Goal: Feedback & Contribution: Submit feedback/report problem

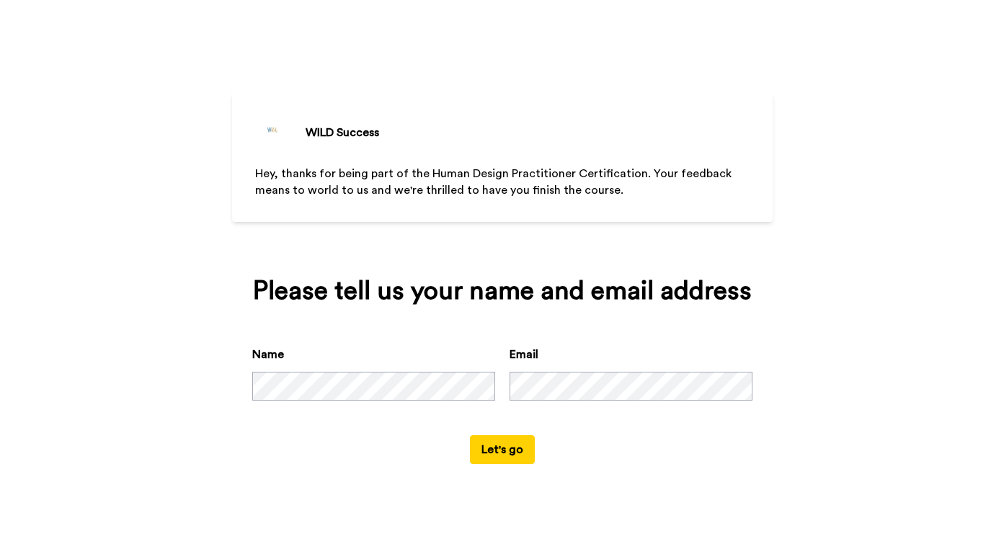
click at [373, 377] on div "Name" at bounding box center [373, 373] width 243 height 55
click at [507, 464] on button "Let's go" at bounding box center [502, 449] width 65 height 29
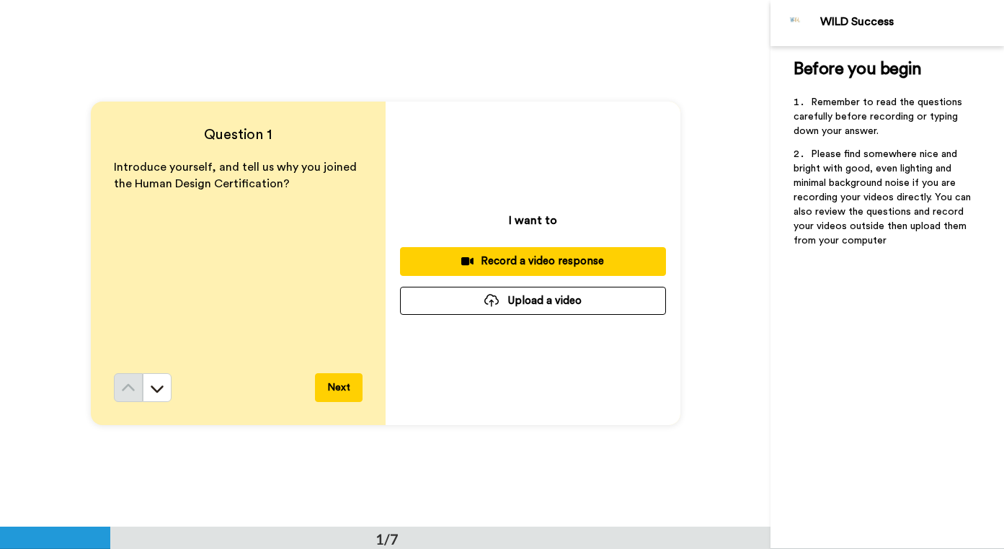
click at [313, 390] on div "Next" at bounding box center [238, 387] width 249 height 29
click at [323, 391] on button "Next" at bounding box center [339, 387] width 48 height 29
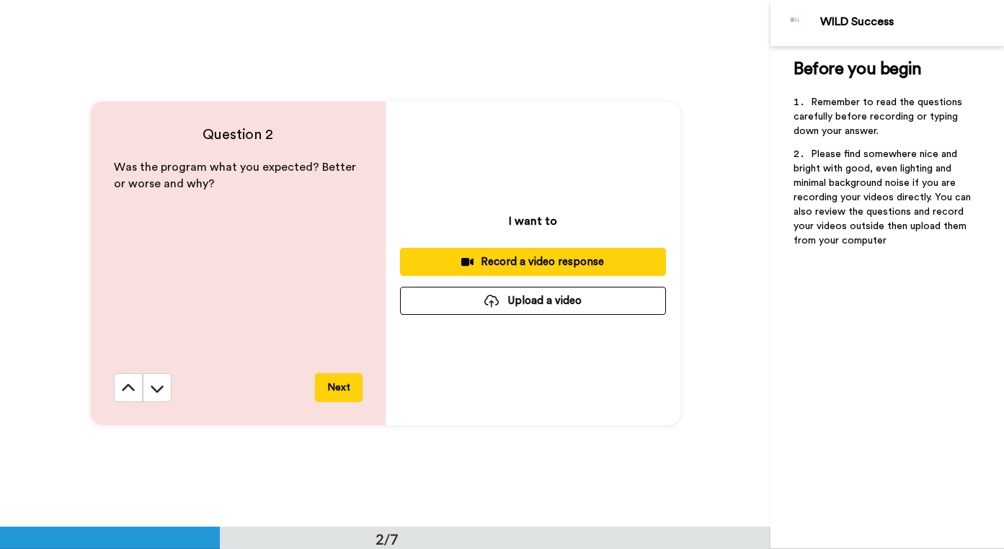
scroll to position [527, 0]
click at [334, 391] on button "Next" at bounding box center [339, 387] width 48 height 29
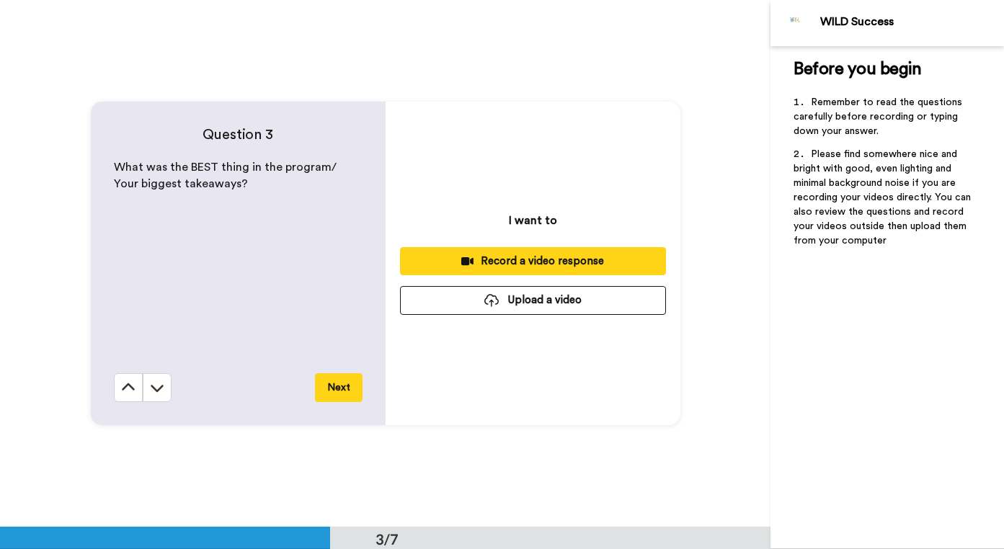
scroll to position [1054, 0]
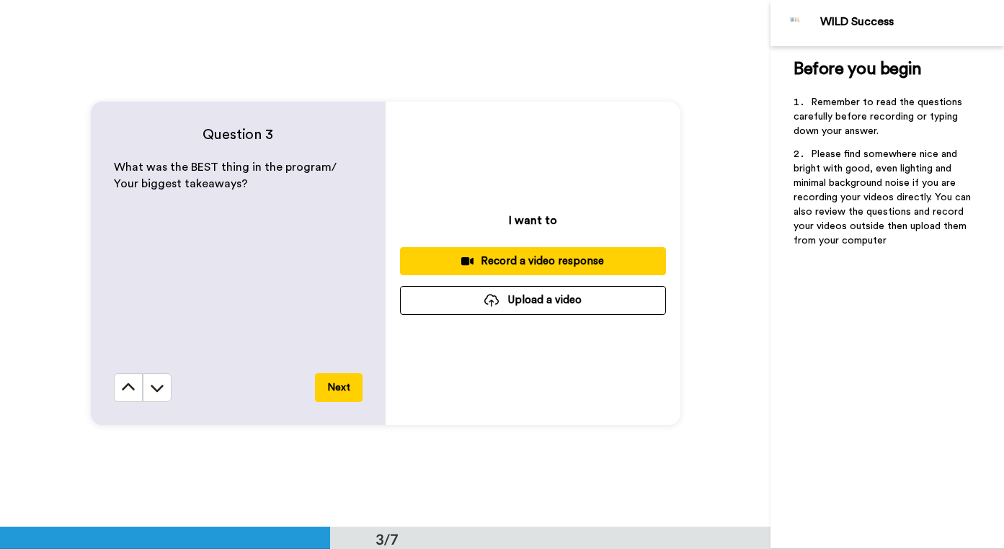
click at [334, 391] on button "Next" at bounding box center [339, 387] width 48 height 29
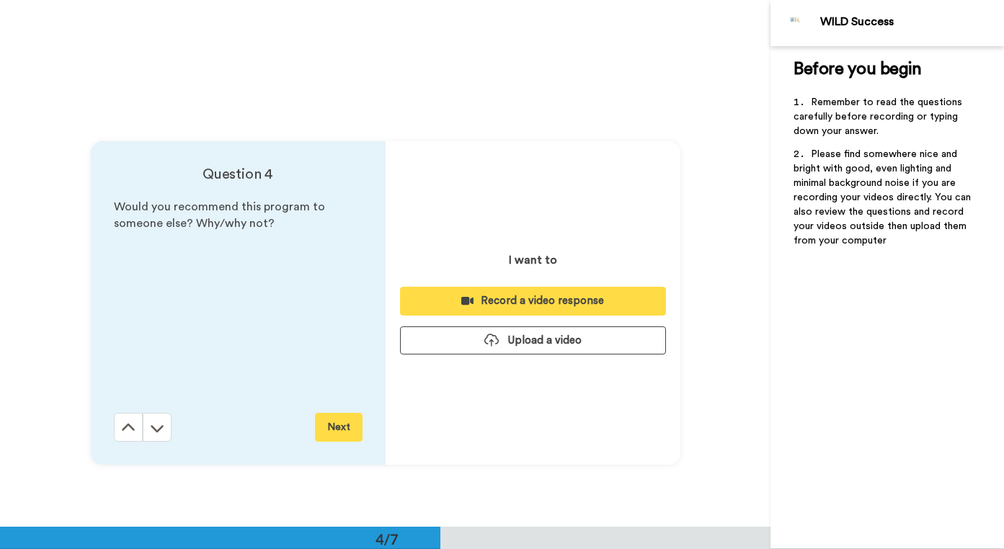
scroll to position [1581, 0]
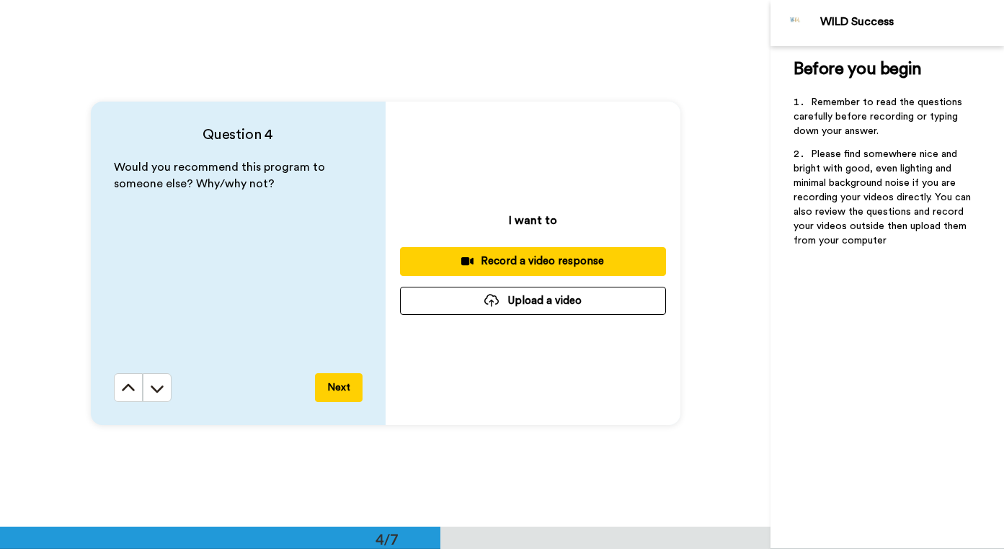
click at [334, 391] on button "Next" at bounding box center [339, 387] width 48 height 29
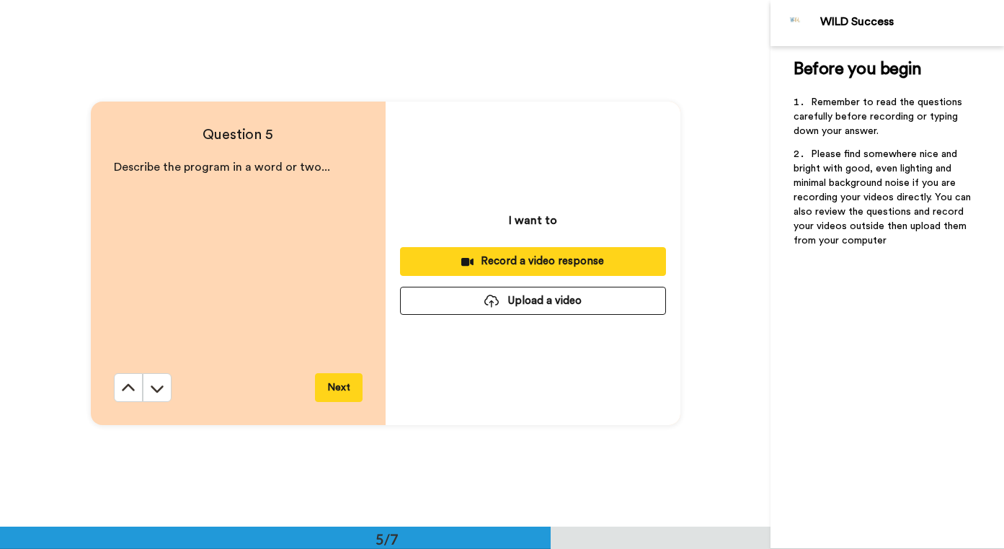
scroll to position [2108, 0]
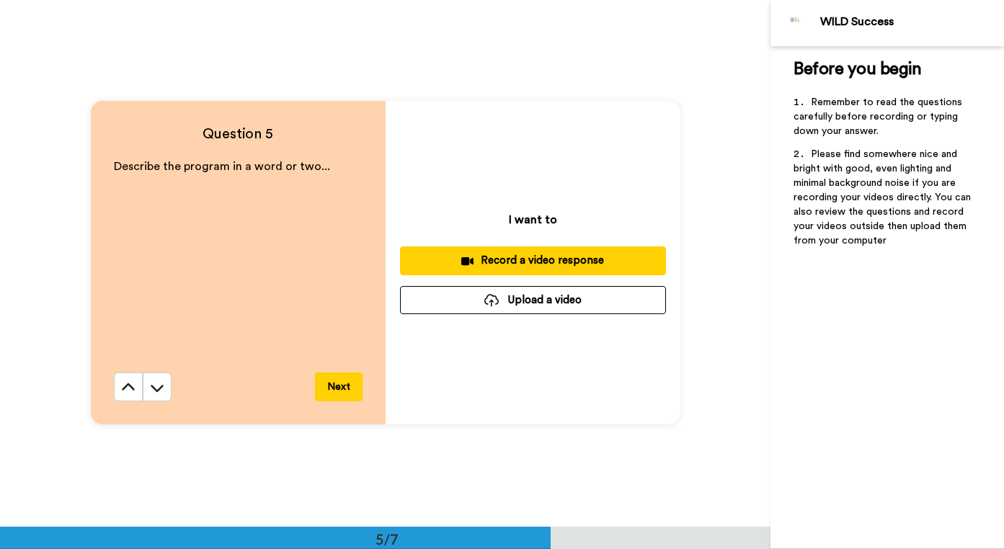
click at [335, 391] on button "Next" at bounding box center [339, 387] width 48 height 29
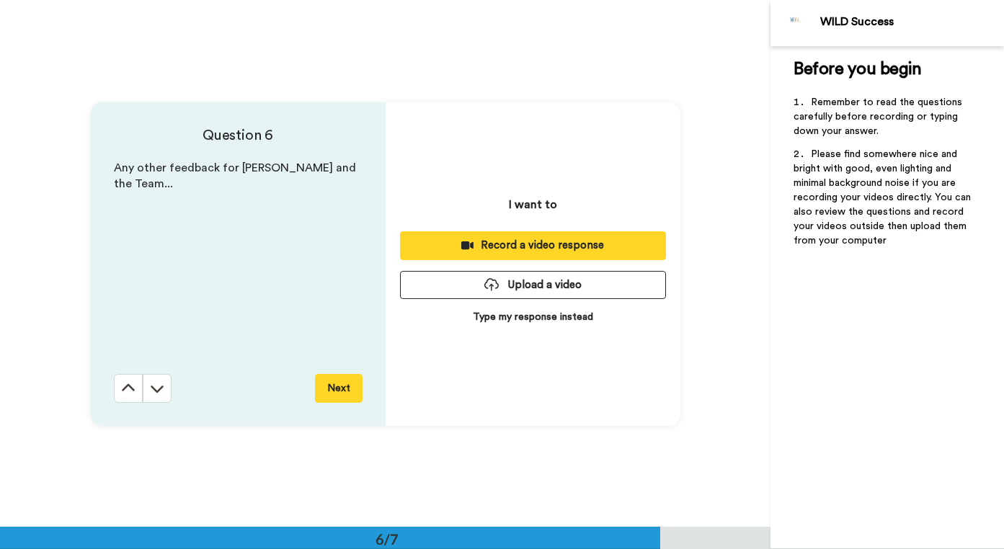
scroll to position [2635, 0]
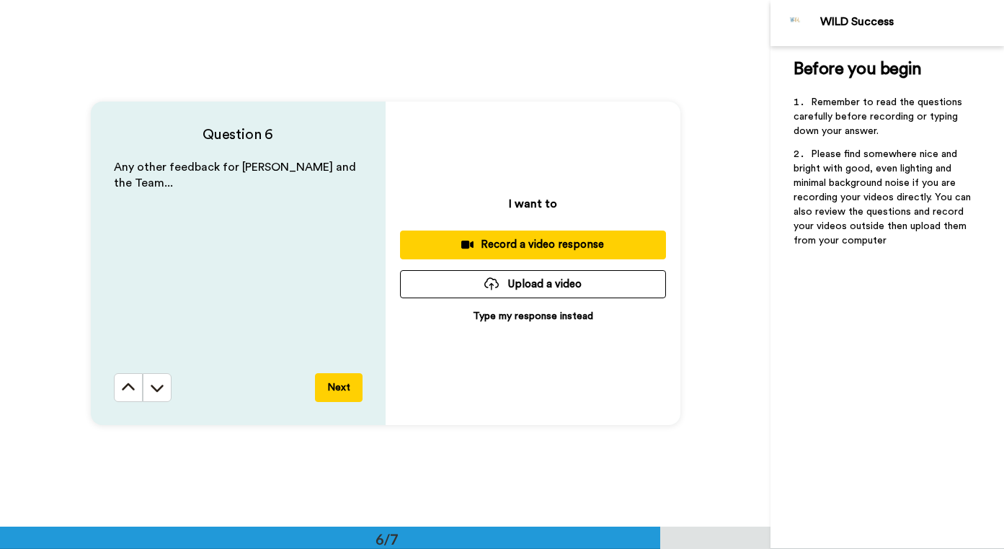
click at [335, 391] on button "Next" at bounding box center [339, 387] width 48 height 29
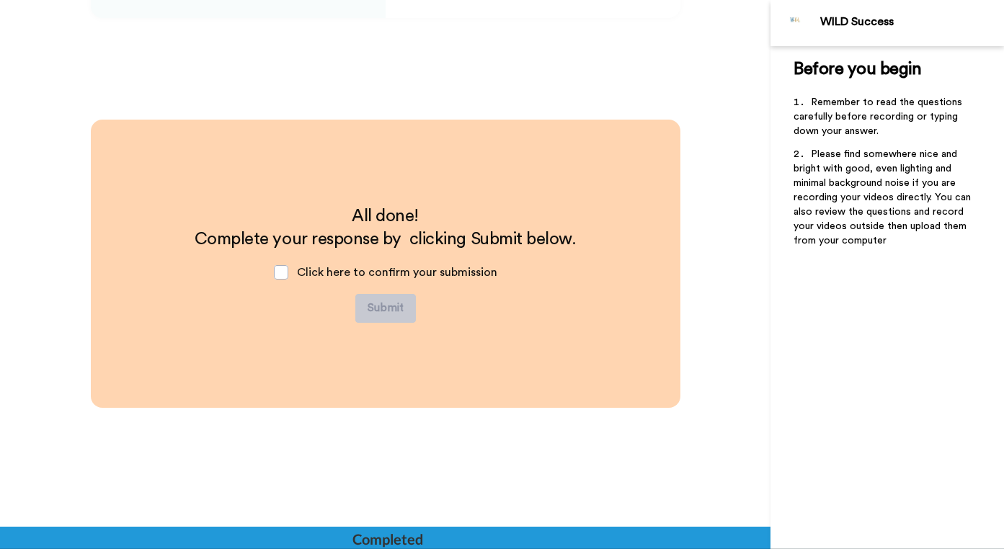
scroll to position [3043, 0]
click at [299, 253] on div "Click here to confirm your submission" at bounding box center [385, 271] width 246 height 43
click at [276, 276] on span at bounding box center [281, 271] width 14 height 14
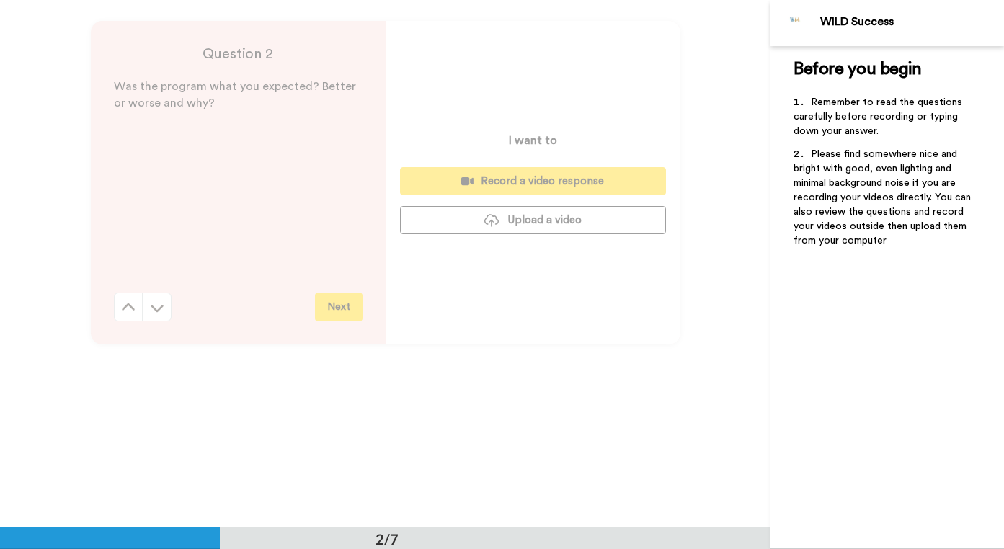
scroll to position [32, 0]
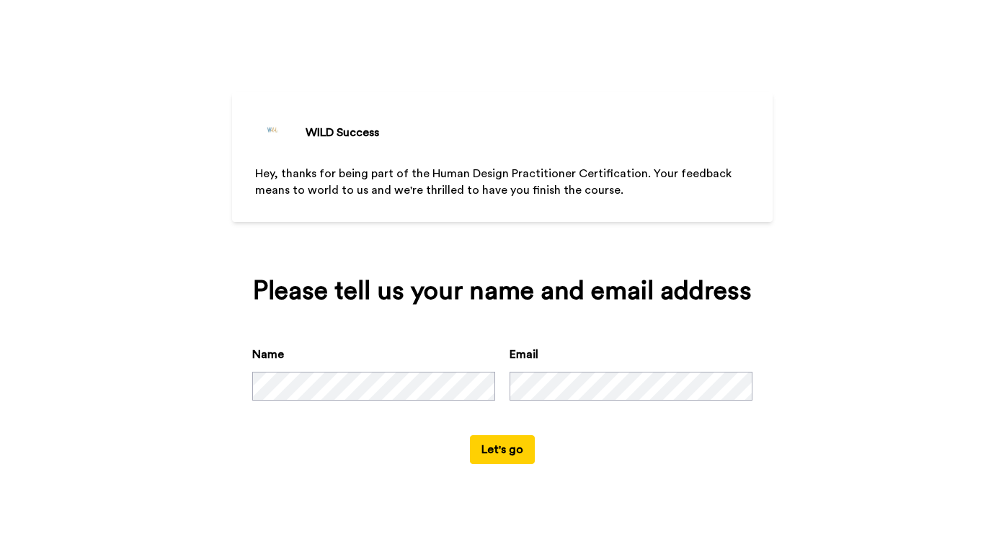
click at [313, 398] on div "Name" at bounding box center [373, 373] width 243 height 55
click at [523, 464] on button "Let's go" at bounding box center [502, 449] width 65 height 29
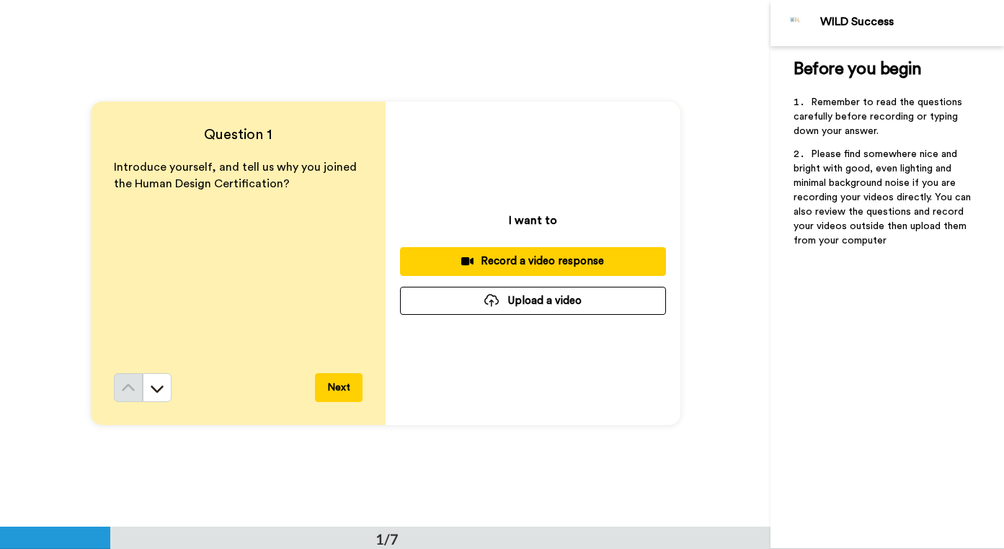
click at [546, 259] on div "Record a video response" at bounding box center [532, 261] width 243 height 15
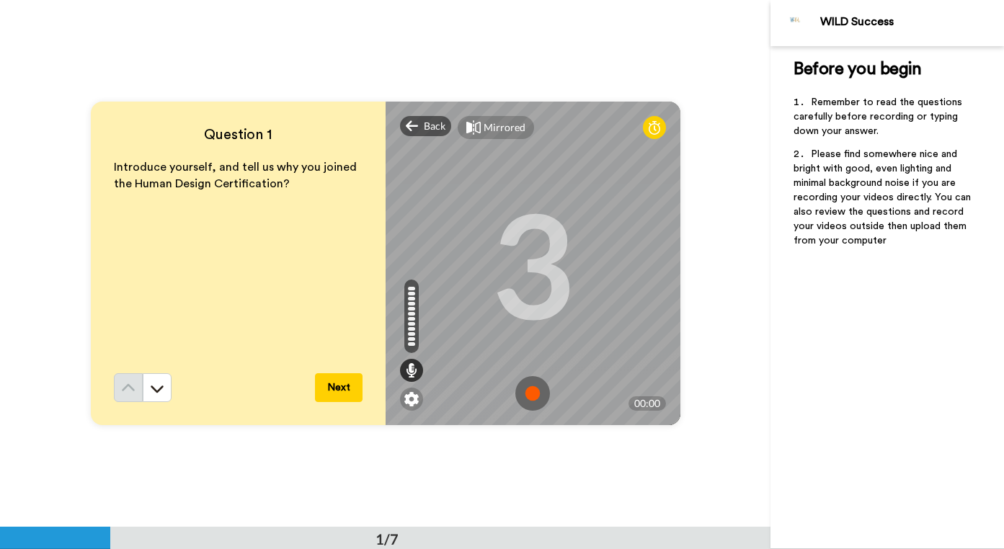
click at [533, 395] on img at bounding box center [532, 393] width 35 height 35
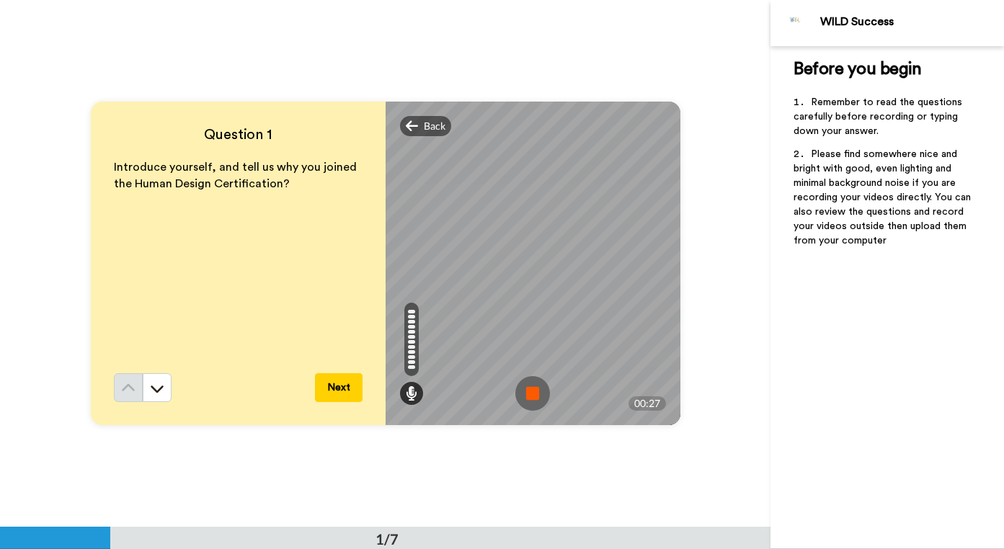
click at [522, 395] on img at bounding box center [532, 393] width 35 height 35
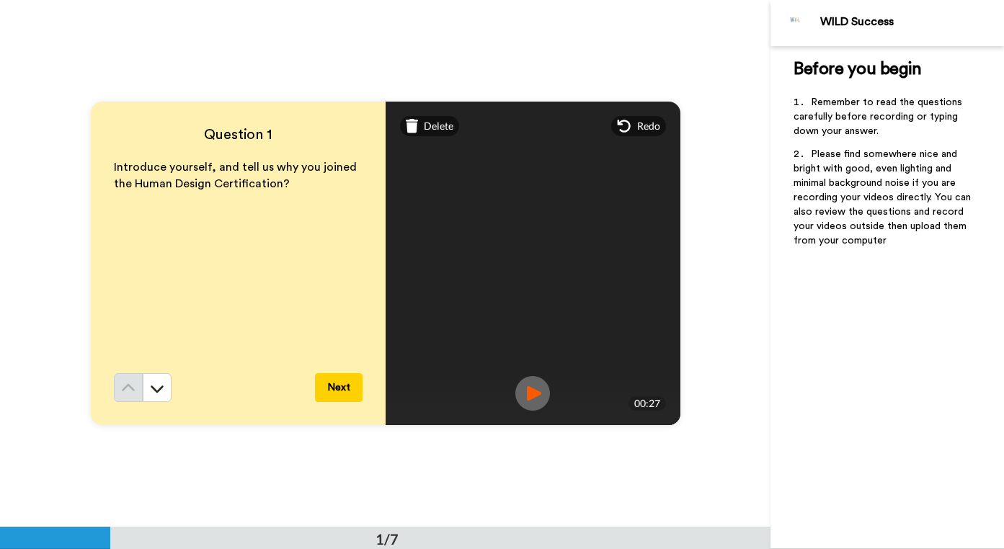
click at [532, 400] on img at bounding box center [532, 393] width 35 height 35
click at [345, 390] on button "Next" at bounding box center [339, 387] width 48 height 29
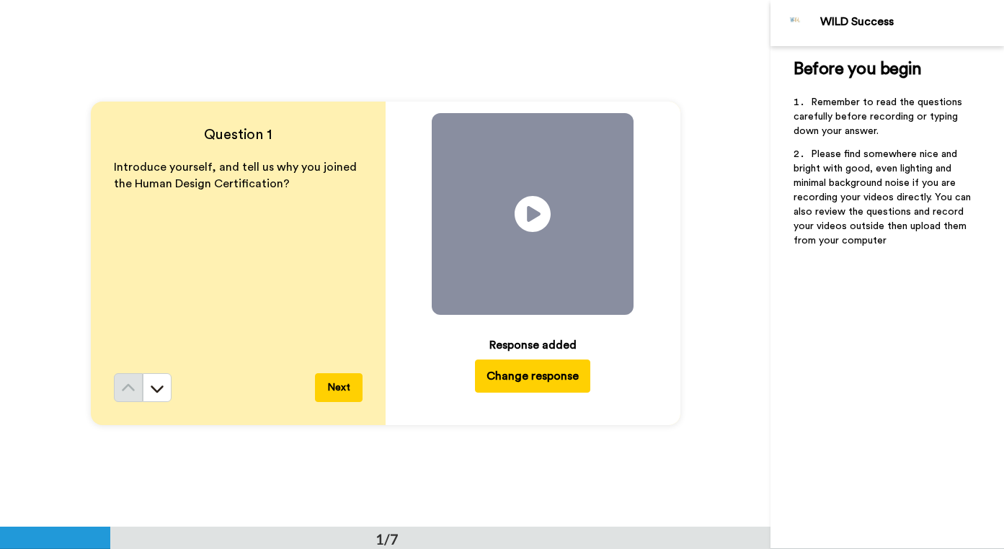
scroll to position [527, 0]
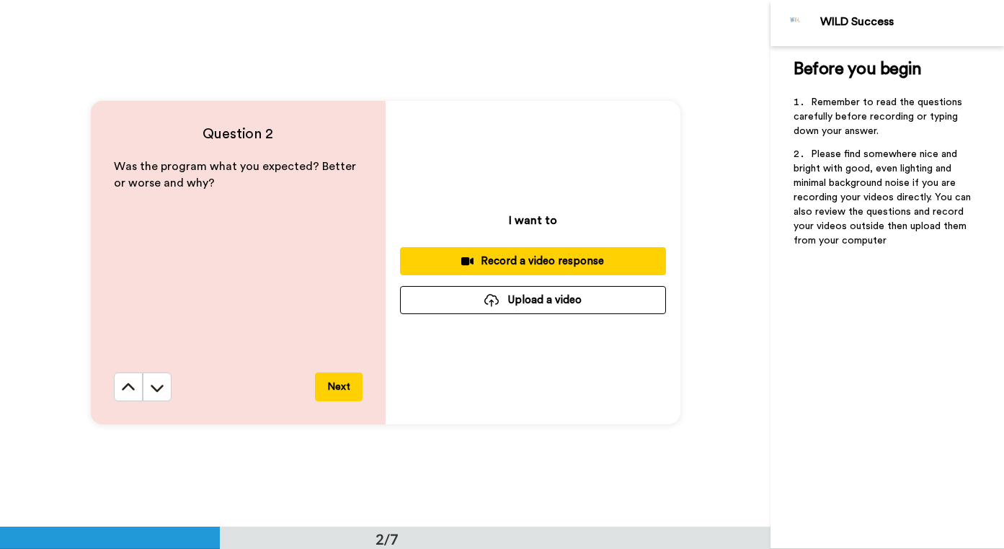
click at [533, 262] on div "Record a video response" at bounding box center [532, 261] width 243 height 15
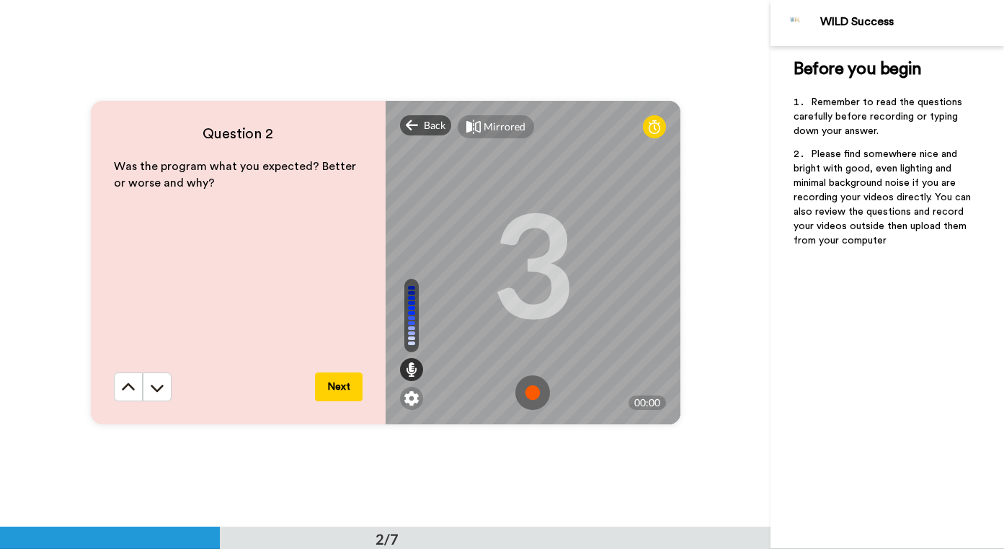
click at [529, 395] on img at bounding box center [532, 392] width 35 height 35
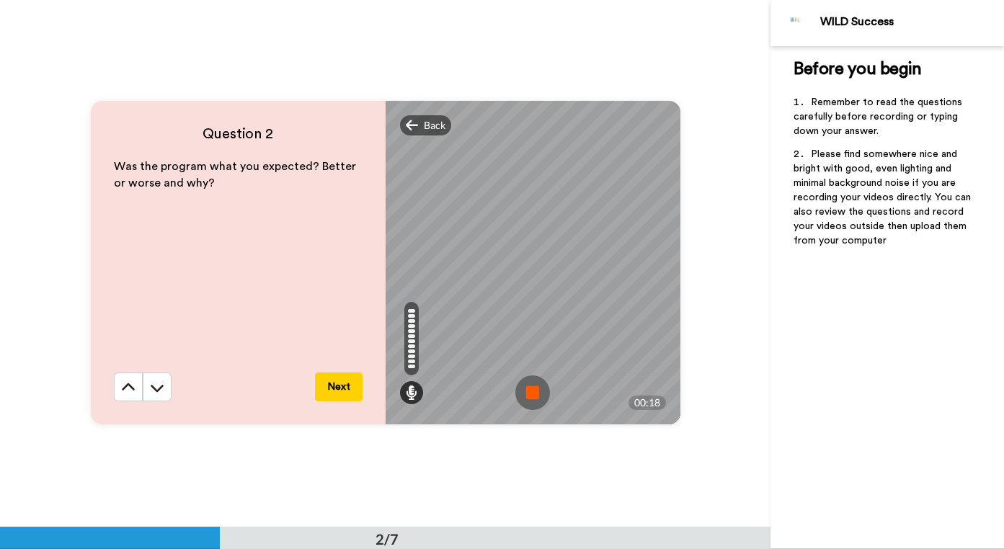
click at [535, 395] on img at bounding box center [532, 392] width 35 height 35
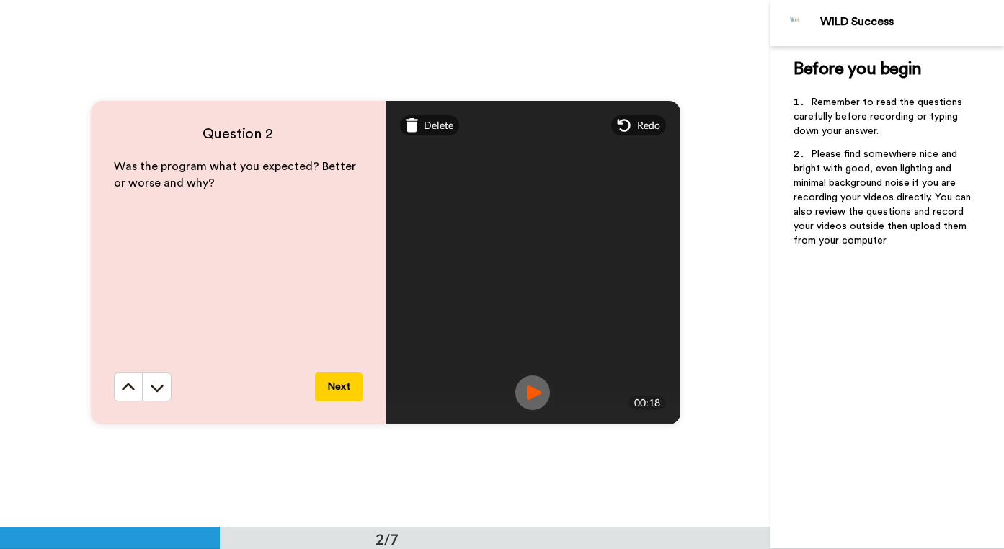
click at [348, 401] on button "Next" at bounding box center [339, 387] width 48 height 29
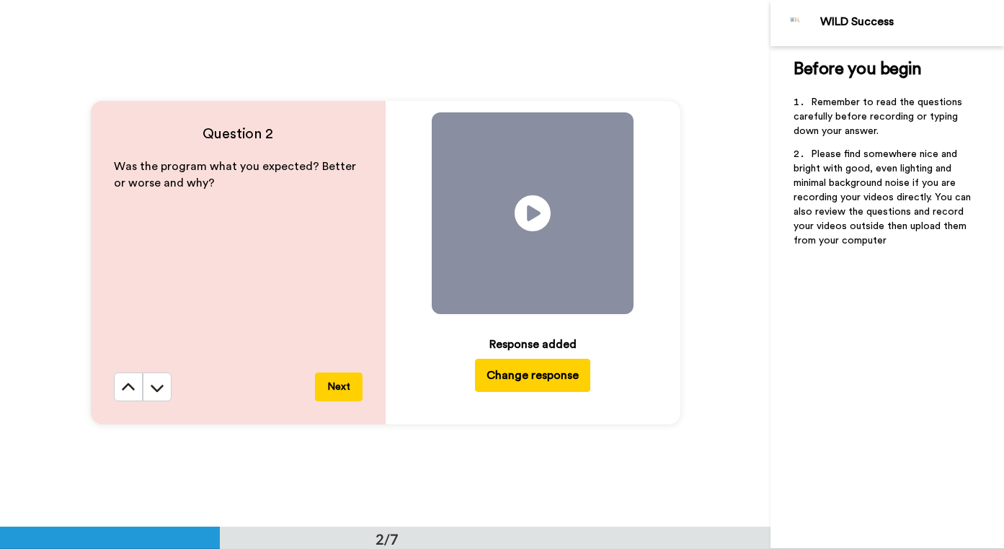
scroll to position [1054, 0]
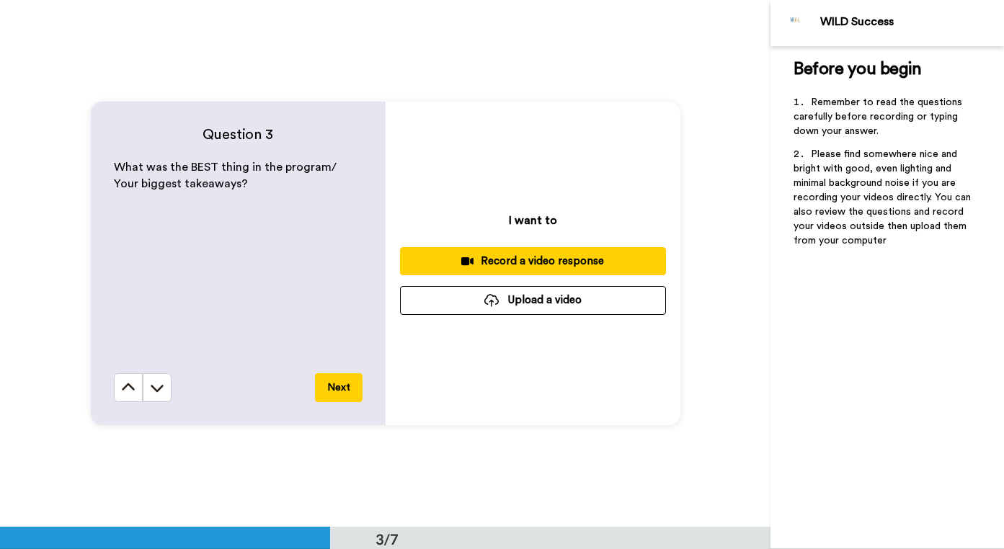
click at [589, 262] on div "Record a video response" at bounding box center [532, 261] width 243 height 15
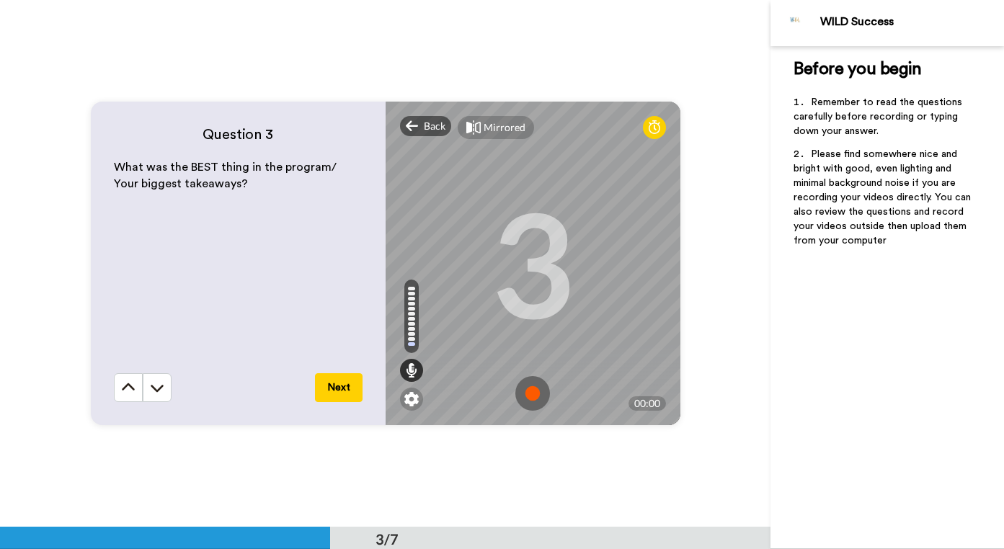
click at [534, 401] on img at bounding box center [532, 393] width 35 height 35
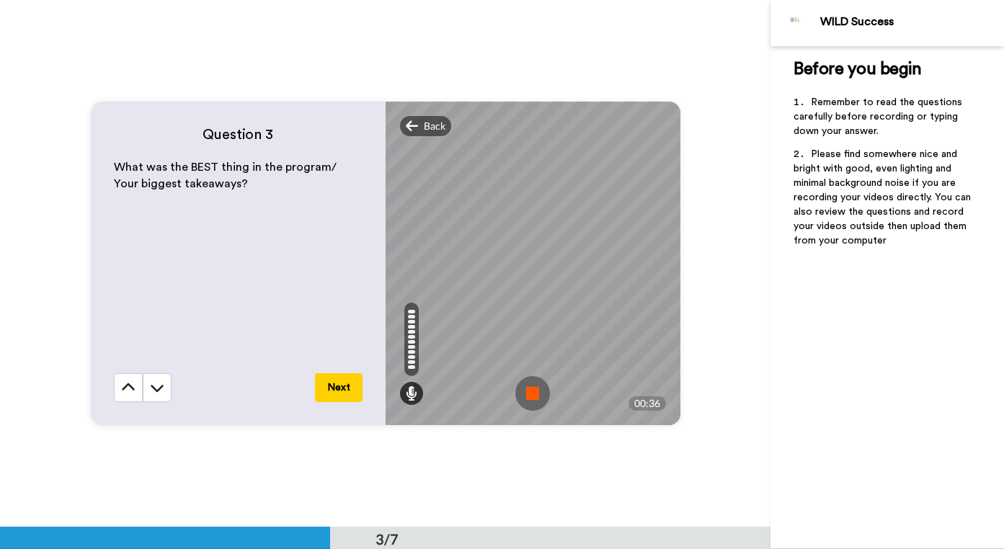
click at [525, 398] on img at bounding box center [532, 393] width 35 height 35
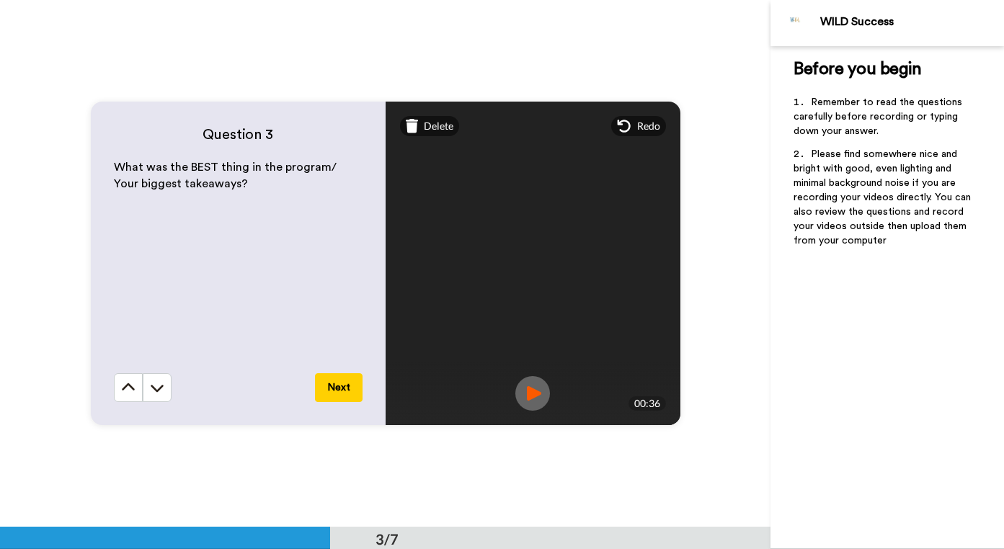
click at [354, 404] on div "Question 3 What was the BEST thing in the program/ Your biggest takeaways? Next" at bounding box center [238, 264] width 295 height 324
click at [344, 384] on button "Next" at bounding box center [339, 387] width 48 height 29
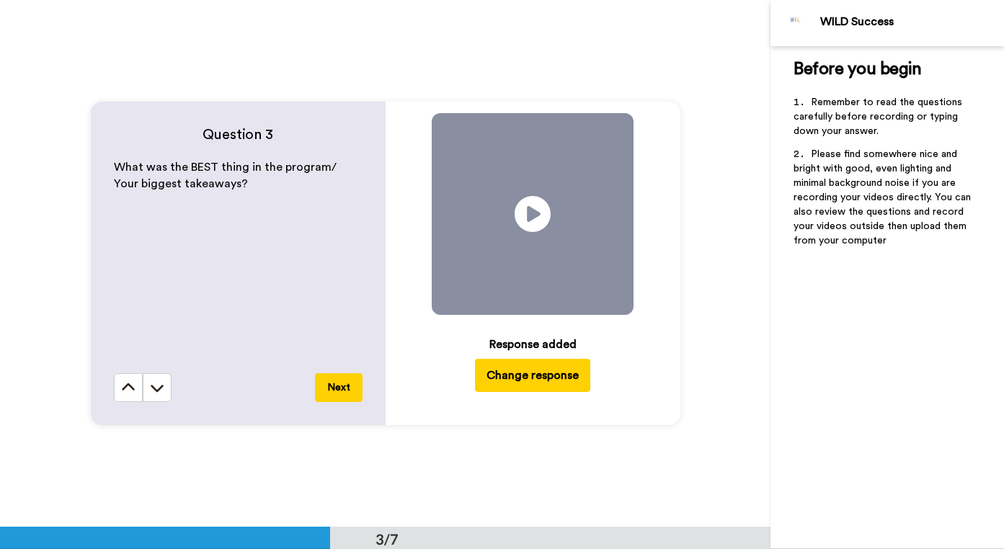
scroll to position [1581, 0]
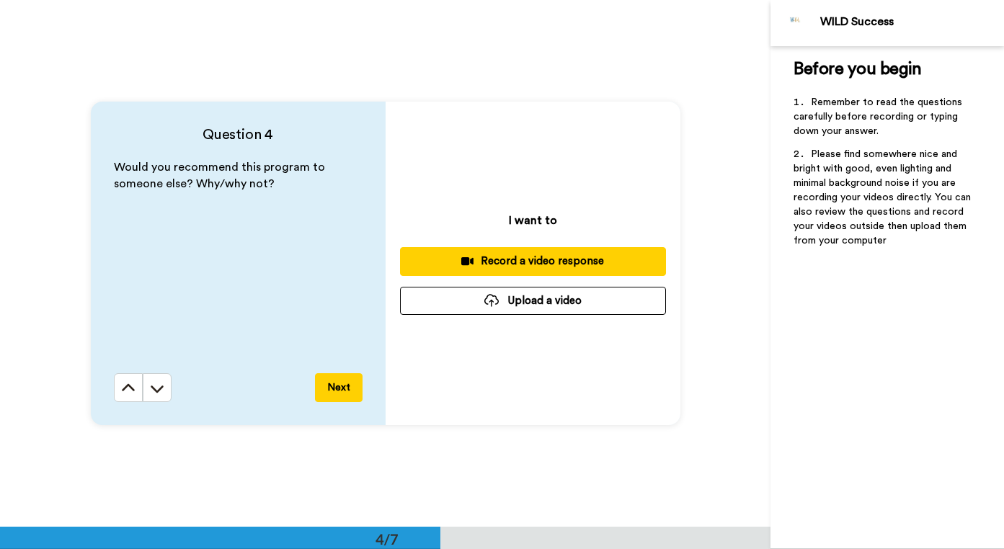
click at [549, 267] on div "Record a video response" at bounding box center [532, 261] width 243 height 15
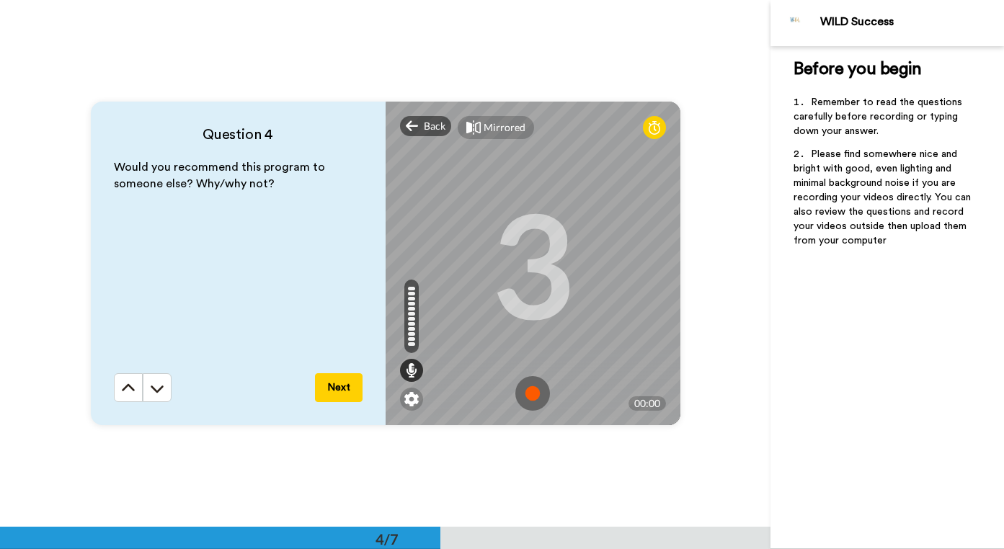
click at [529, 393] on img at bounding box center [532, 393] width 35 height 35
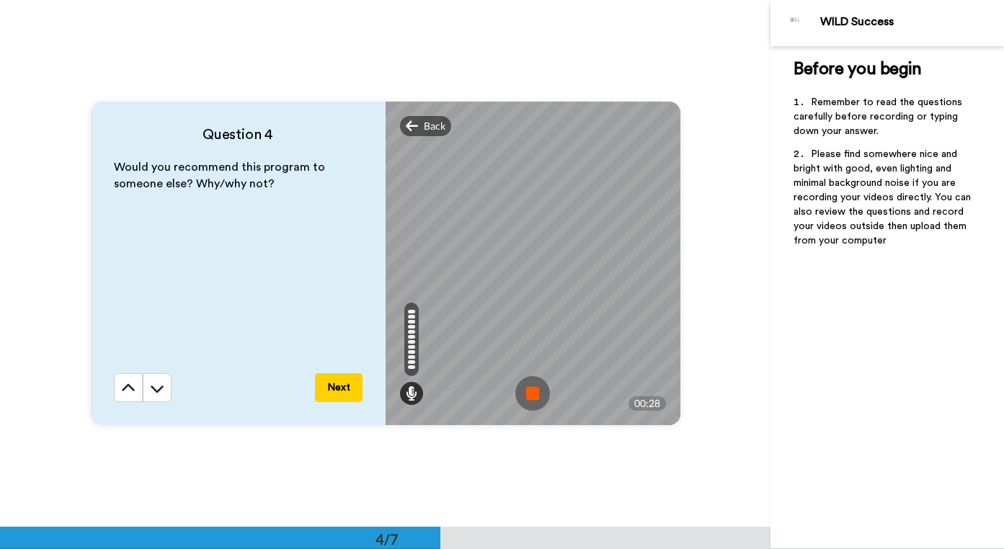
click at [533, 385] on img at bounding box center [532, 393] width 35 height 35
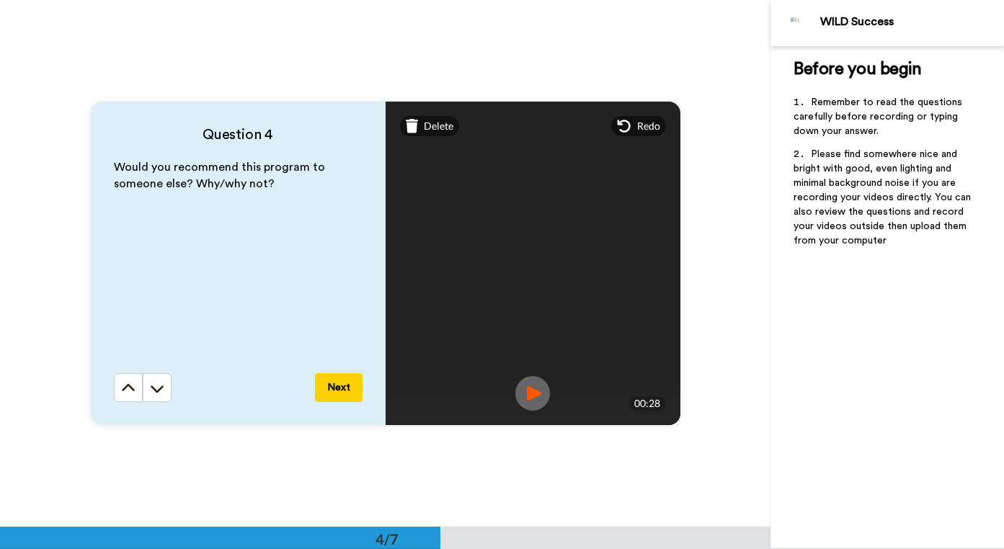
click at [342, 385] on button "Next" at bounding box center [339, 387] width 48 height 29
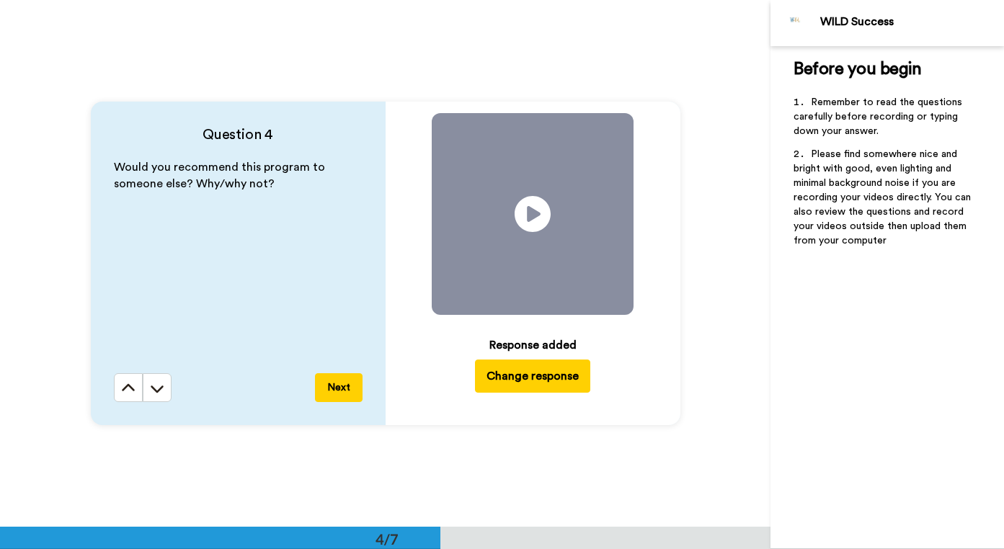
scroll to position [2108, 0]
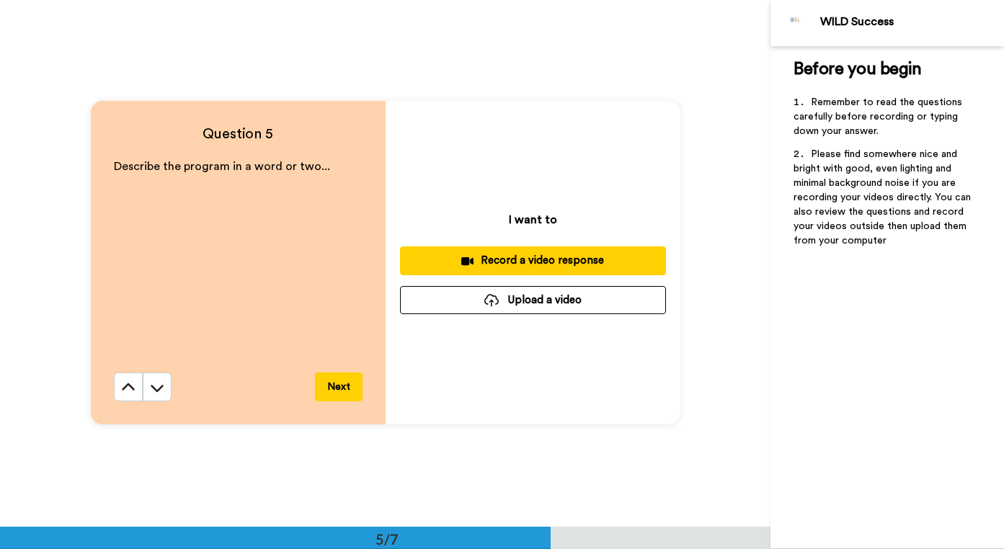
click at [489, 236] on div "I want to Record a video response Upload a video" at bounding box center [532, 263] width 295 height 324
click at [489, 251] on button "Record a video response" at bounding box center [533, 260] width 266 height 28
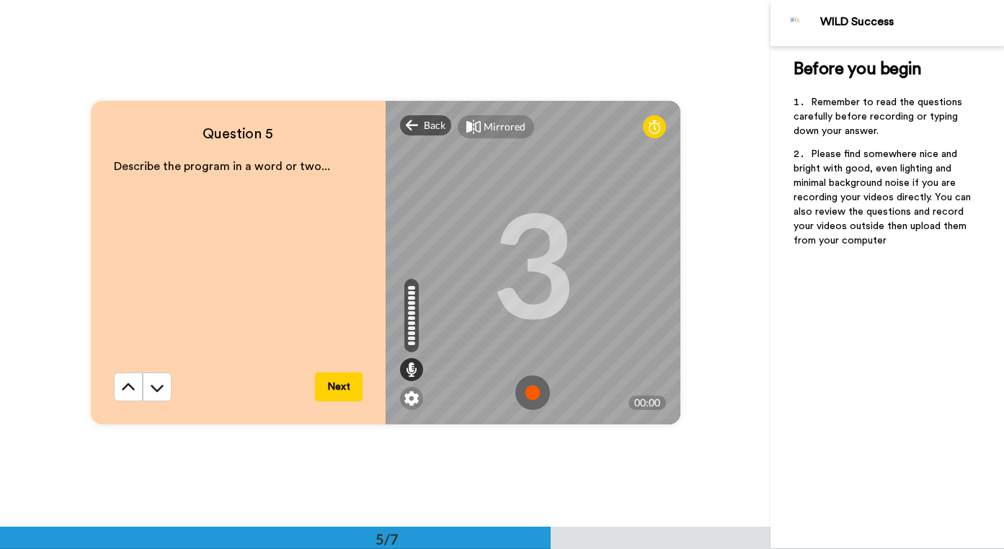
click at [533, 386] on img at bounding box center [532, 392] width 35 height 35
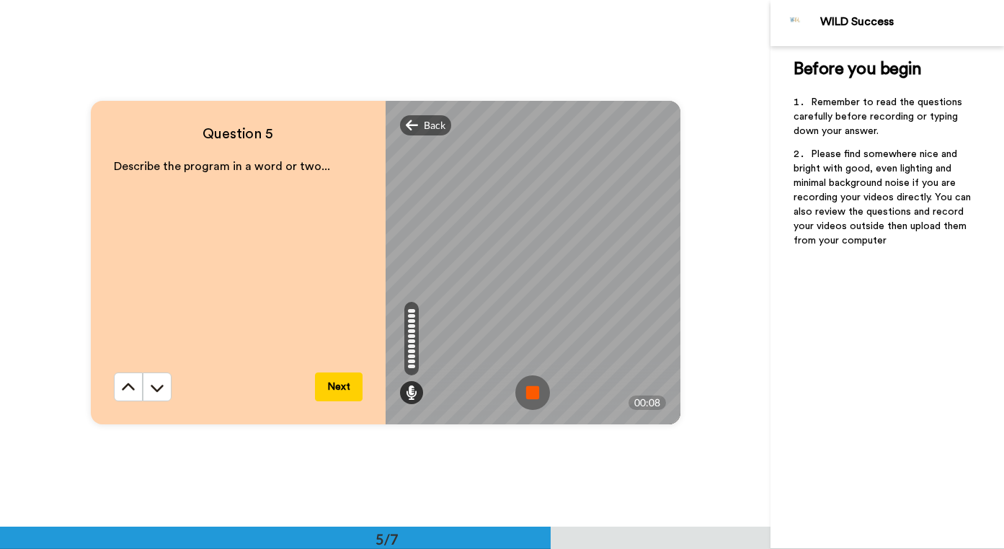
click at [533, 396] on img at bounding box center [532, 392] width 35 height 35
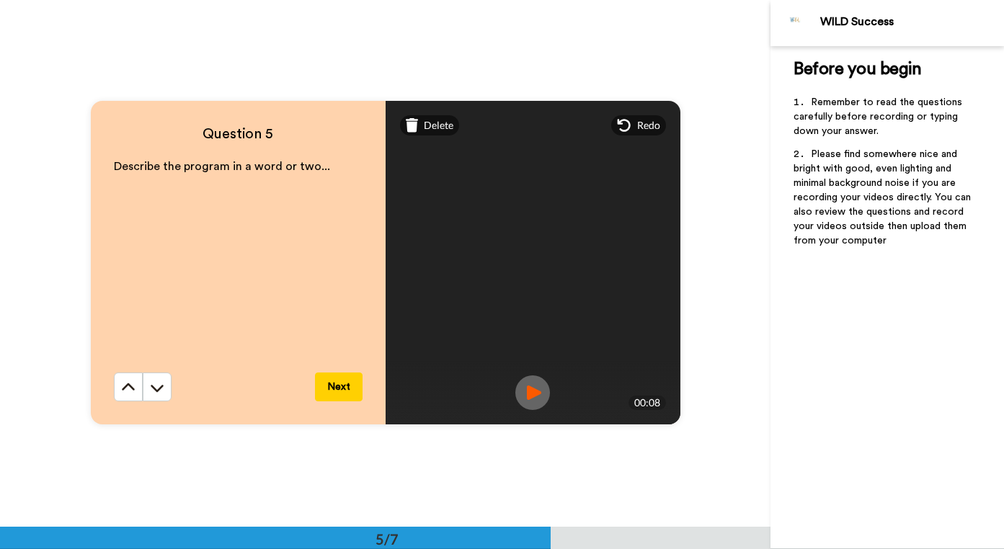
click at [358, 383] on button "Next" at bounding box center [339, 387] width 48 height 29
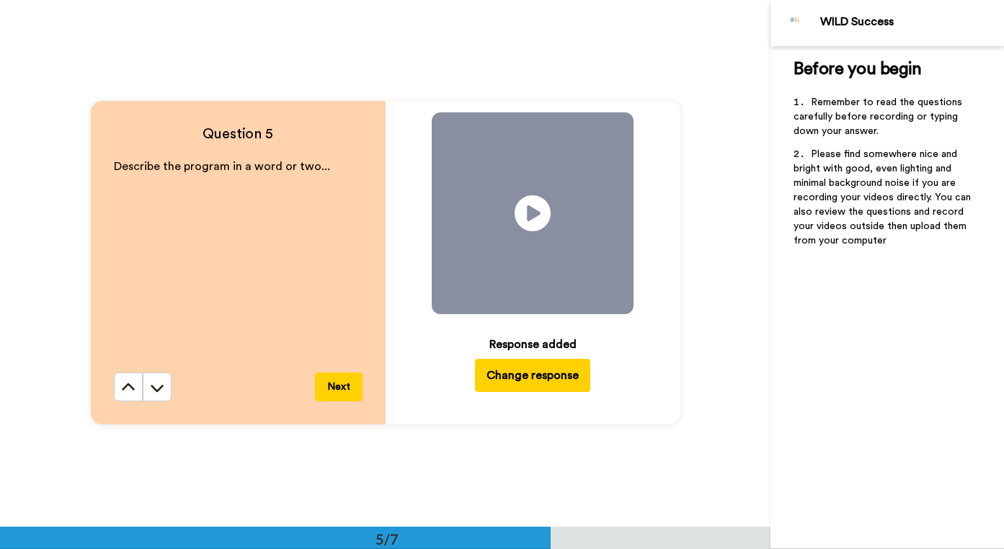
scroll to position [2635, 0]
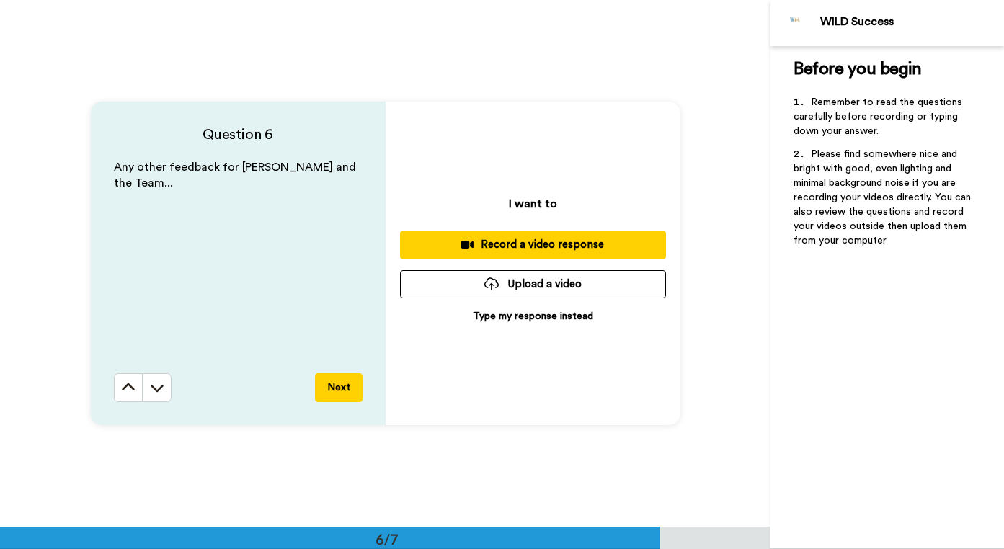
click at [523, 263] on div "I want to Record a video response Upload a video Type my response instead" at bounding box center [532, 264] width 295 height 324
click at [523, 251] on div "Record a video response" at bounding box center [532, 244] width 243 height 15
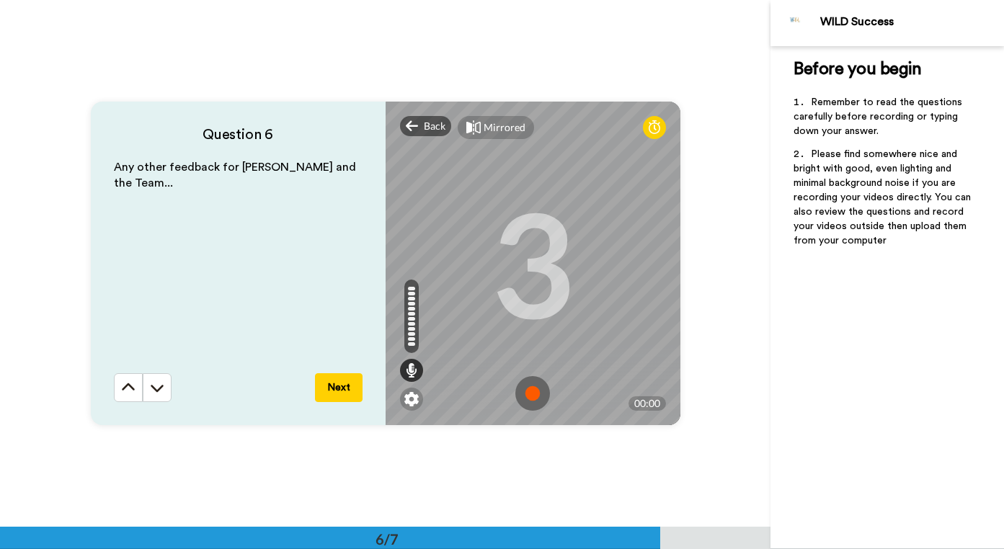
click at [533, 391] on img at bounding box center [532, 393] width 35 height 35
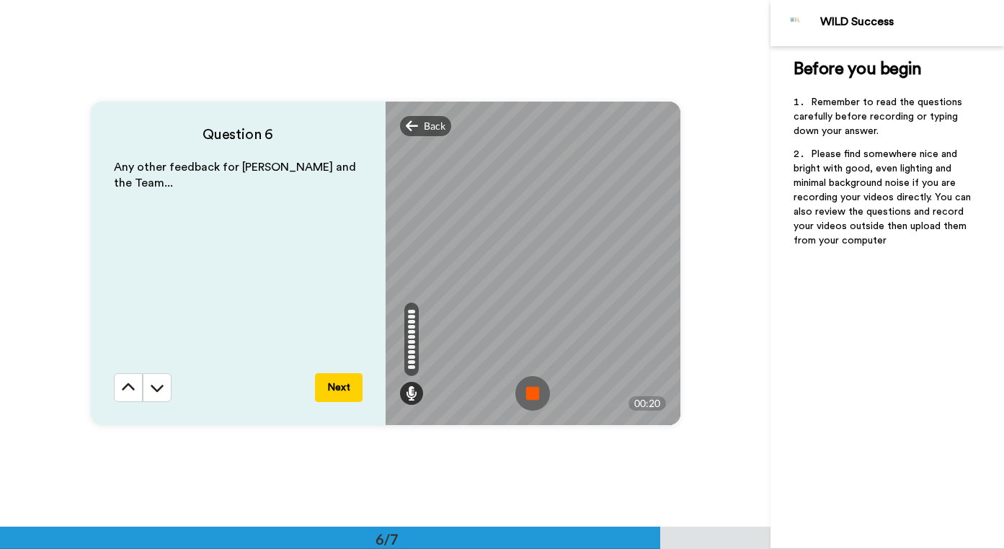
click at [533, 391] on img at bounding box center [532, 393] width 35 height 35
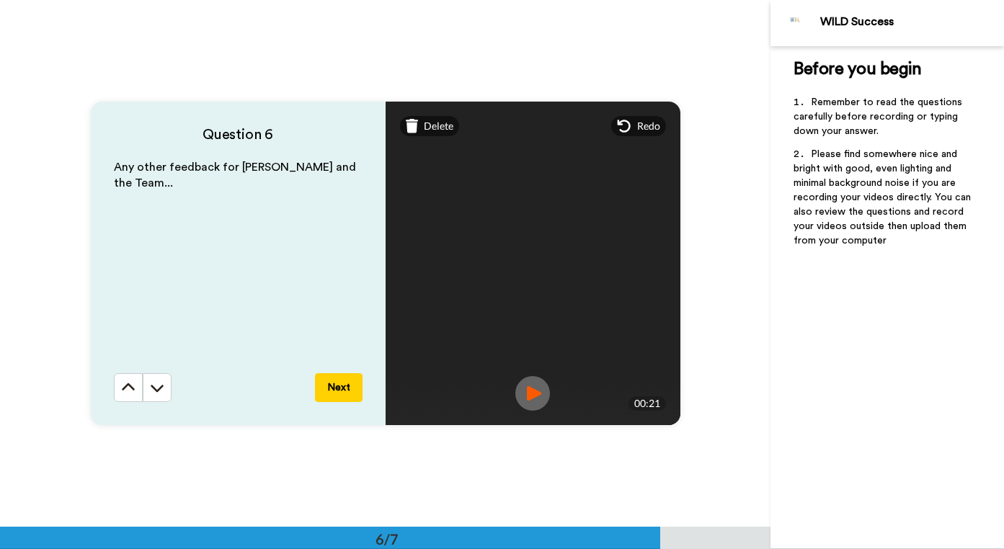
click at [342, 381] on button "Next" at bounding box center [339, 387] width 48 height 29
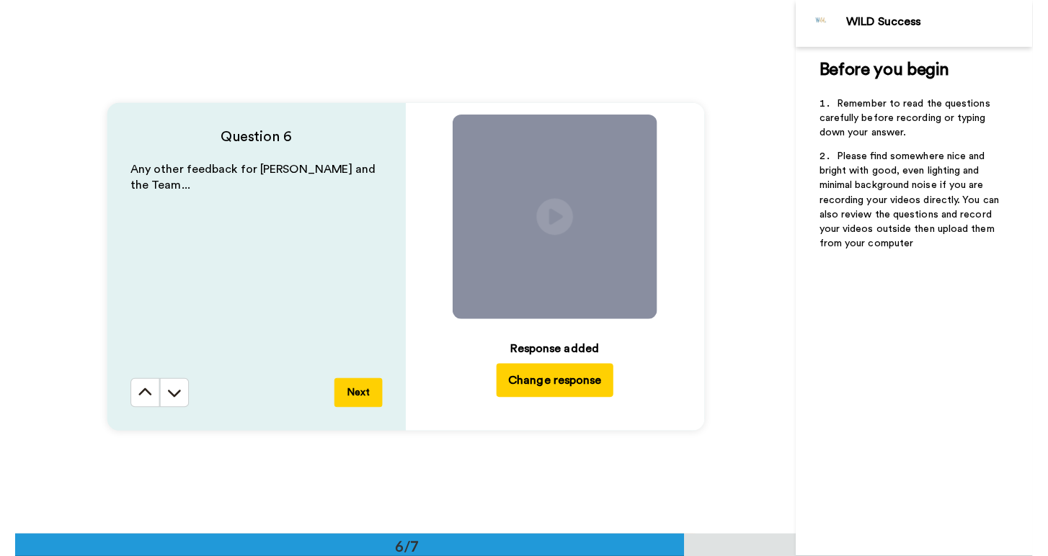
scroll to position [3043, 0]
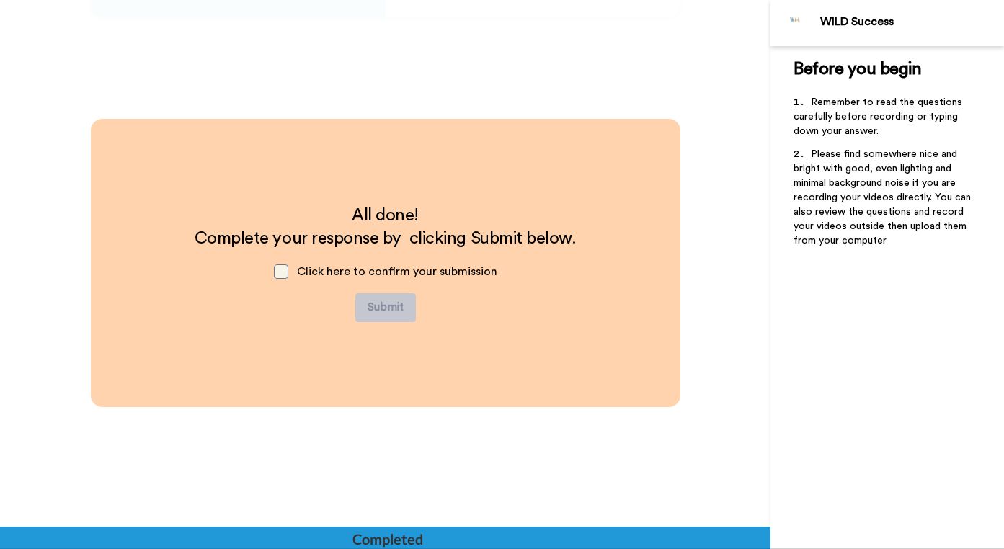
click at [285, 267] on span at bounding box center [281, 271] width 14 height 14
click at [392, 303] on button "Submit" at bounding box center [385, 307] width 61 height 29
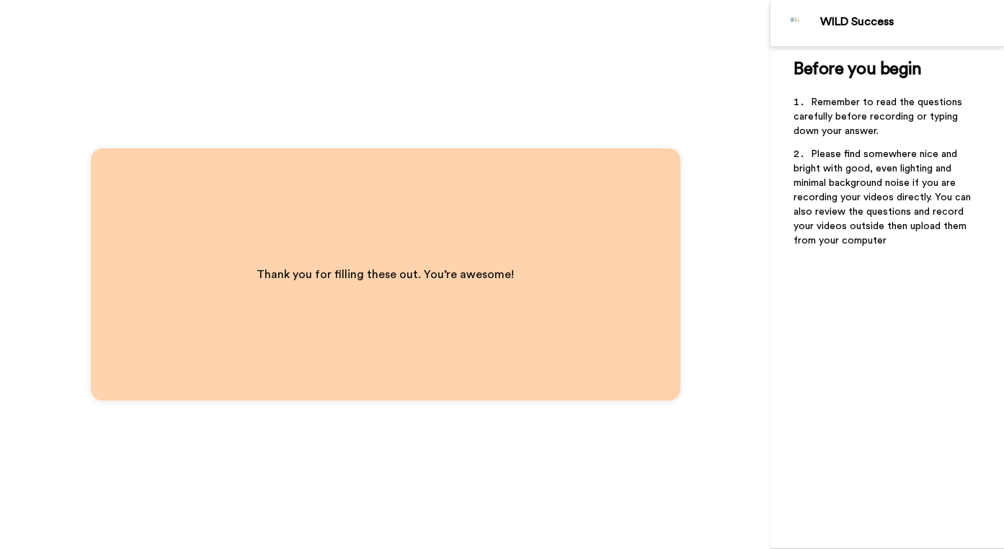
click at [828, 223] on span "Please find somewhere nice and bright with good, even lighting and minimal back…" at bounding box center [883, 197] width 180 height 97
click at [448, 74] on div "Thank you for filling these out. You’re awesome!" at bounding box center [385, 274] width 770 height 549
click at [823, 118] on span "Remember to read the questions carefully before recording or typing down your a…" at bounding box center [878, 116] width 171 height 39
click at [813, 61] on span "Before you begin" at bounding box center [857, 69] width 128 height 17
